Goal: Task Accomplishment & Management: Manage account settings

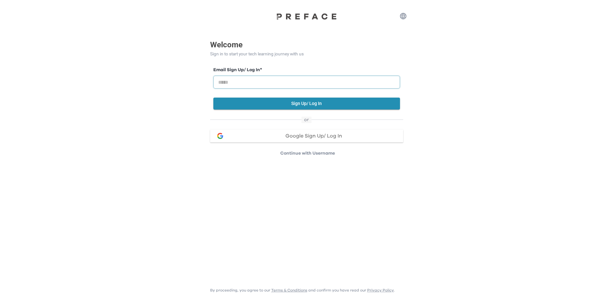
click at [244, 78] on input "email" at bounding box center [306, 82] width 187 height 13
type input "**********"
click at [280, 110] on div "**********" at bounding box center [306, 87] width 193 height 49
click at [277, 107] on button "Sign Up/ Log In" at bounding box center [306, 103] width 187 height 12
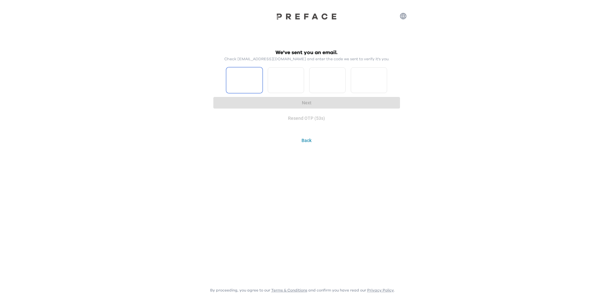
click at [246, 81] on input "Please enter OTP character 1" at bounding box center [244, 80] width 36 height 26
type input "*"
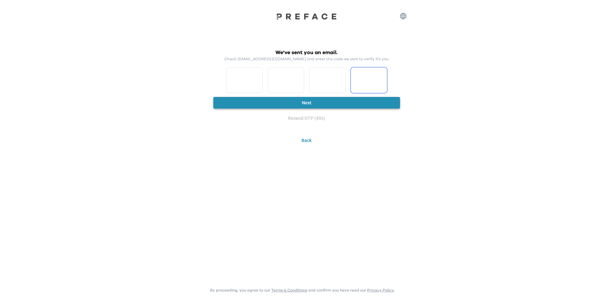
type input "*"
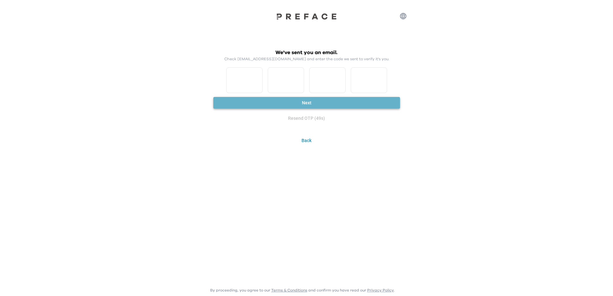
click at [300, 101] on button "Next" at bounding box center [306, 103] width 187 height 12
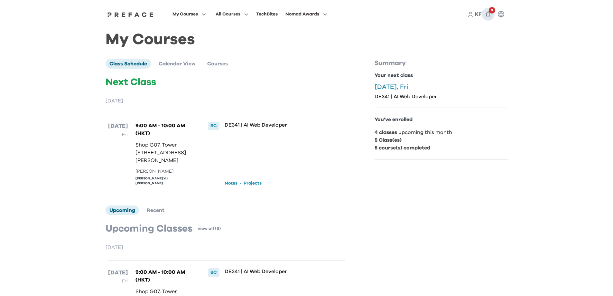
click at [491, 11] on span "9" at bounding box center [492, 10] width 6 height 6
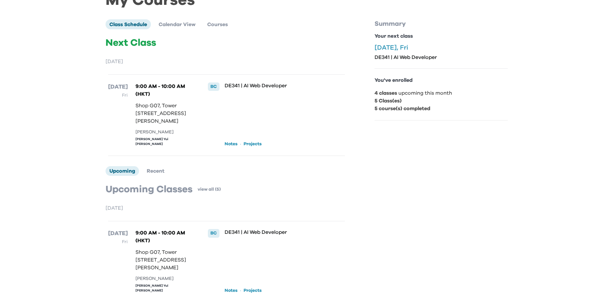
scroll to position [32, 0]
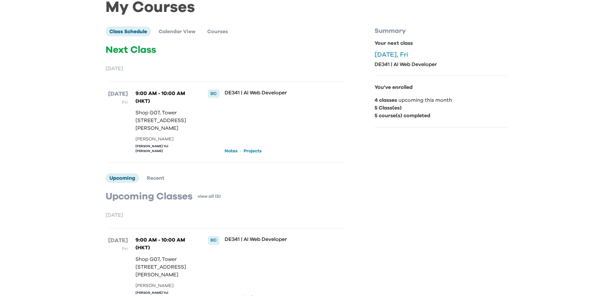
click at [235, 154] on link "Notes" at bounding box center [230, 151] width 13 height 6
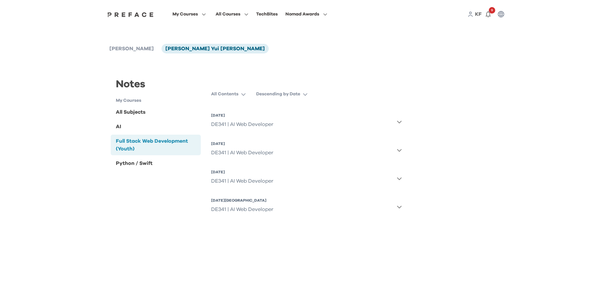
click at [401, 119] on button "[DATE] DE341 | AI Web Developer" at bounding box center [306, 121] width 191 height 23
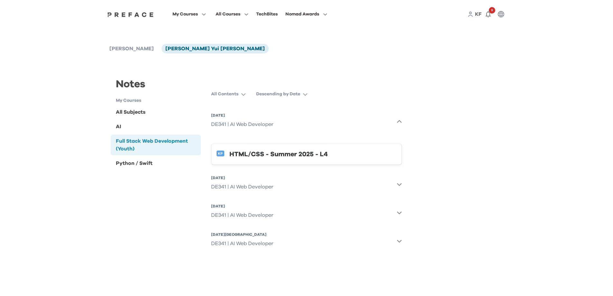
click at [268, 152] on div "HTML/CSS - Summer 2025 - L4" at bounding box center [312, 154] width 167 height 10
click at [251, 151] on div "HTML/CSS - Summer 2025 - L4" at bounding box center [312, 154] width 167 height 10
click at [124, 50] on span "[PERSON_NAME]" at bounding box center [131, 48] width 44 height 5
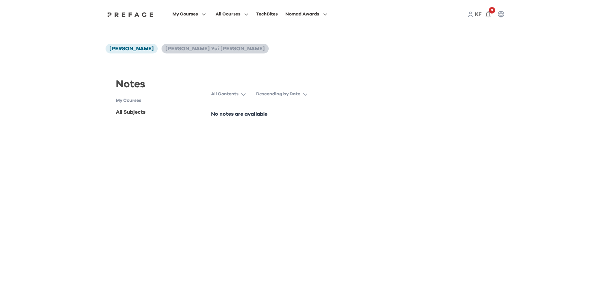
click at [165, 50] on span "[PERSON_NAME] Yui [PERSON_NAME]" at bounding box center [214, 48] width 99 height 5
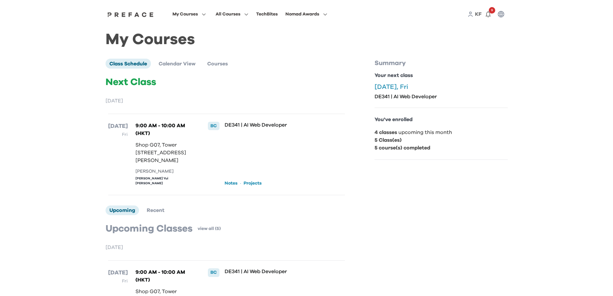
click at [471, 14] on circle at bounding box center [470, 13] width 2 height 2
click at [478, 14] on span "KF" at bounding box center [478, 14] width 7 height 5
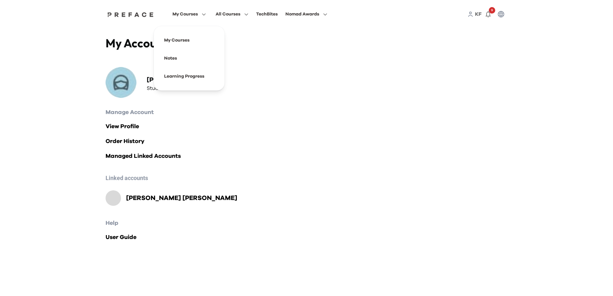
click at [173, 16] on span "My Courses" at bounding box center [184, 14] width 25 height 8
click at [471, 14] on icon at bounding box center [470, 14] width 6 height 6
click at [476, 14] on span "KF" at bounding box center [478, 14] width 7 height 5
click at [477, 15] on span "KF" at bounding box center [478, 14] width 7 height 5
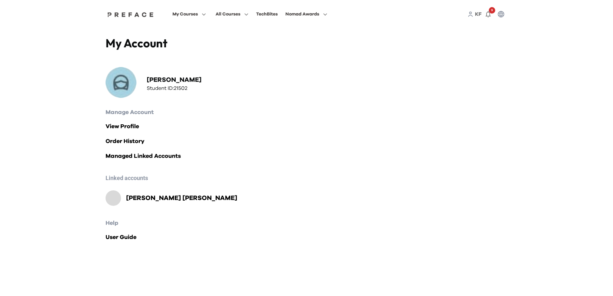
click at [471, 15] on icon at bounding box center [470, 14] width 6 height 6
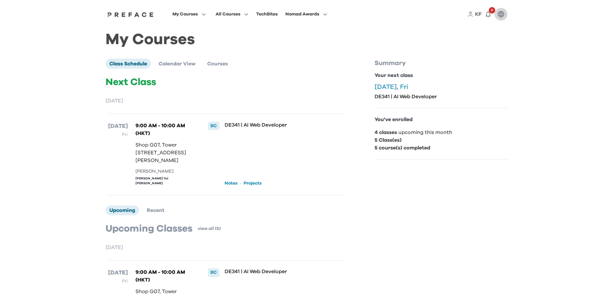
click at [504, 15] on icon "button" at bounding box center [501, 14] width 8 height 8
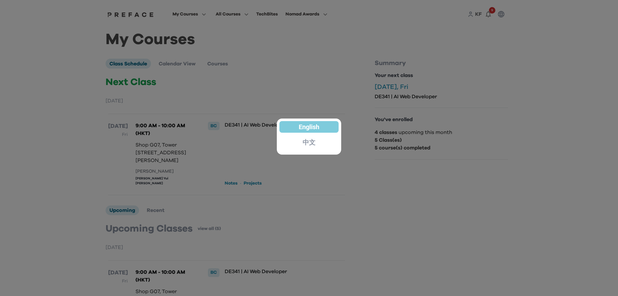
click at [504, 15] on div at bounding box center [309, 148] width 618 height 296
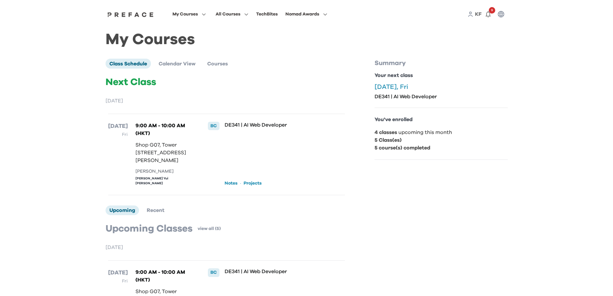
click at [475, 15] on link "KF" at bounding box center [478, 14] width 7 height 8
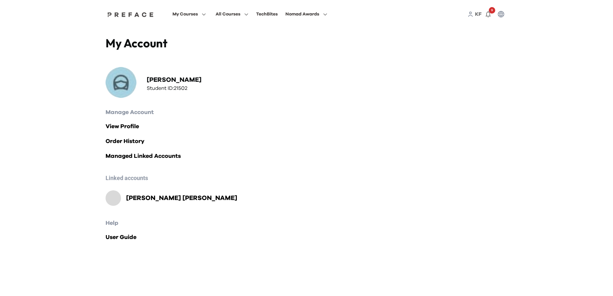
click at [119, 80] on img at bounding box center [120, 82] width 31 height 31
click at [161, 79] on h2 "[PERSON_NAME]" at bounding box center [174, 79] width 55 height 9
click at [284, 62] on span at bounding box center [306, 58] width 60 height 18
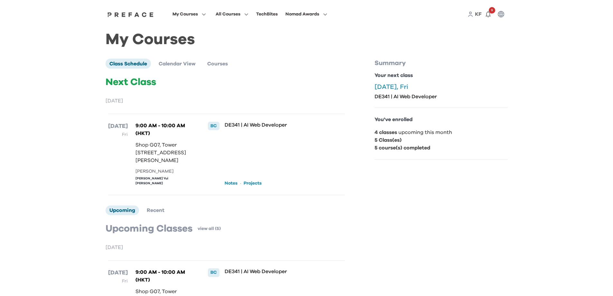
click at [125, 15] on img at bounding box center [131, 14] width 50 height 5
click at [470, 13] on icon at bounding box center [470, 14] width 6 height 6
click at [478, 15] on span "KF" at bounding box center [478, 14] width 7 height 5
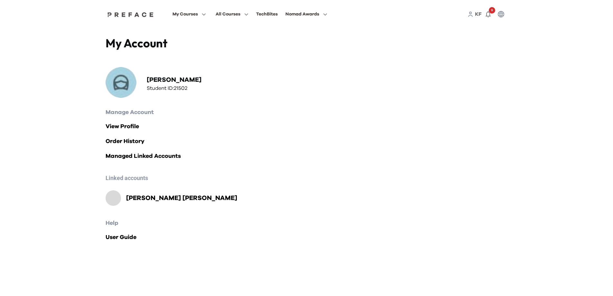
click at [138, 113] on h2 "Manage Account" at bounding box center [306, 112] width 402 height 9
click at [128, 137] on link "Order History" at bounding box center [306, 141] width 402 height 9
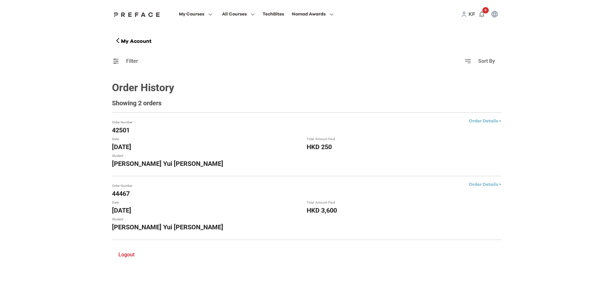
click at [129, 258] on p "Logout" at bounding box center [126, 255] width 16 height 8
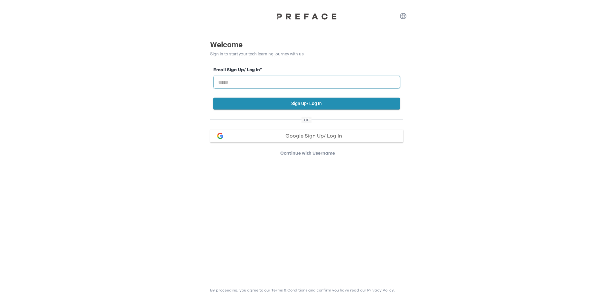
click at [263, 81] on input "email" at bounding box center [306, 82] width 187 height 13
type input "**********"
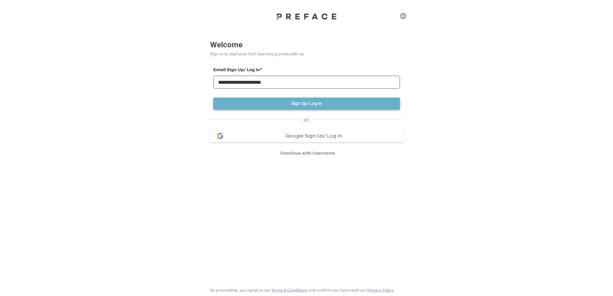
click at [284, 99] on button "Sign Up/ Log In" at bounding box center [306, 103] width 187 height 12
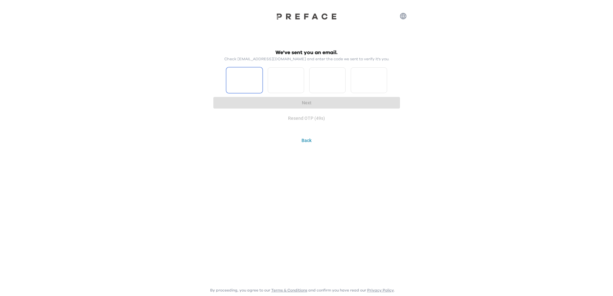
click at [246, 78] on input "Please enter OTP character 1" at bounding box center [244, 80] width 36 height 26
type input "*"
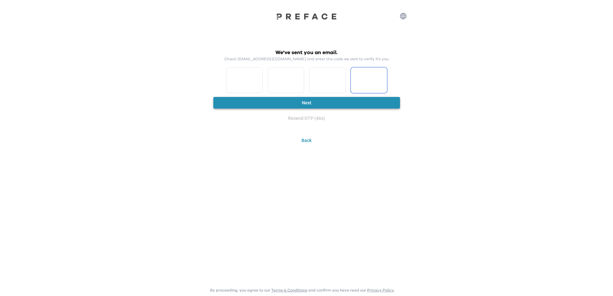
type input "*"
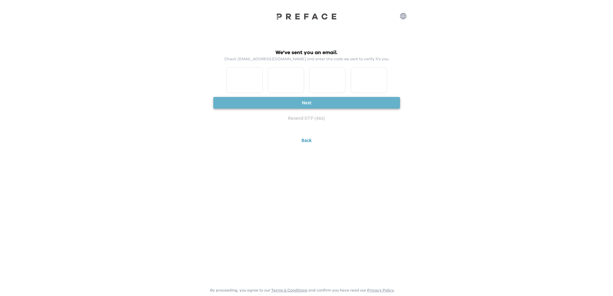
click at [311, 98] on button "Next" at bounding box center [306, 103] width 187 height 12
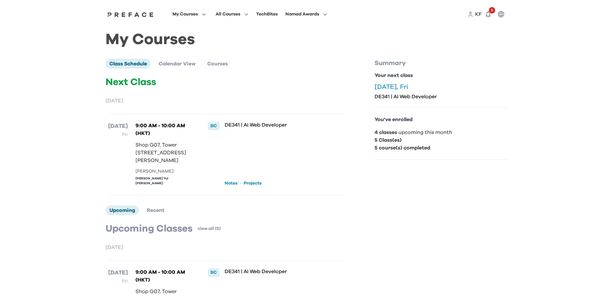
click at [216, 127] on div "BC" at bounding box center [214, 126] width 12 height 8
click at [266, 13] on div "TechBites" at bounding box center [267, 14] width 22 height 8
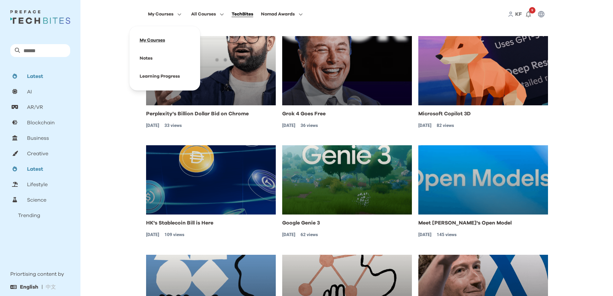
click at [151, 41] on span at bounding box center [164, 40] width 60 height 18
